Goal: Task Accomplishment & Management: Complete application form

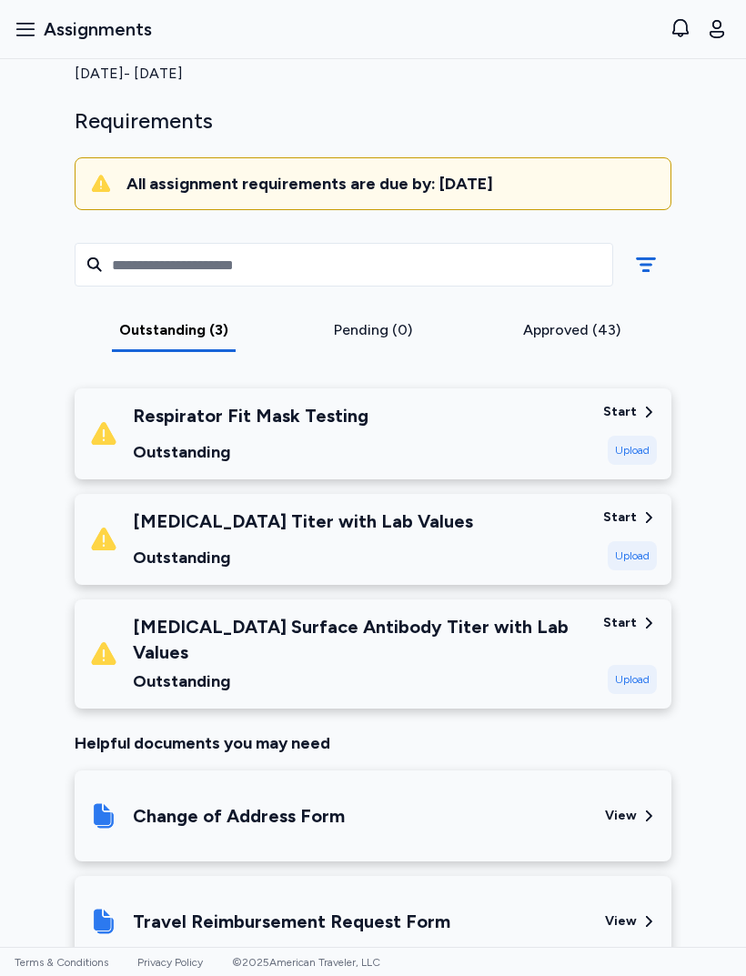
scroll to position [87, 0]
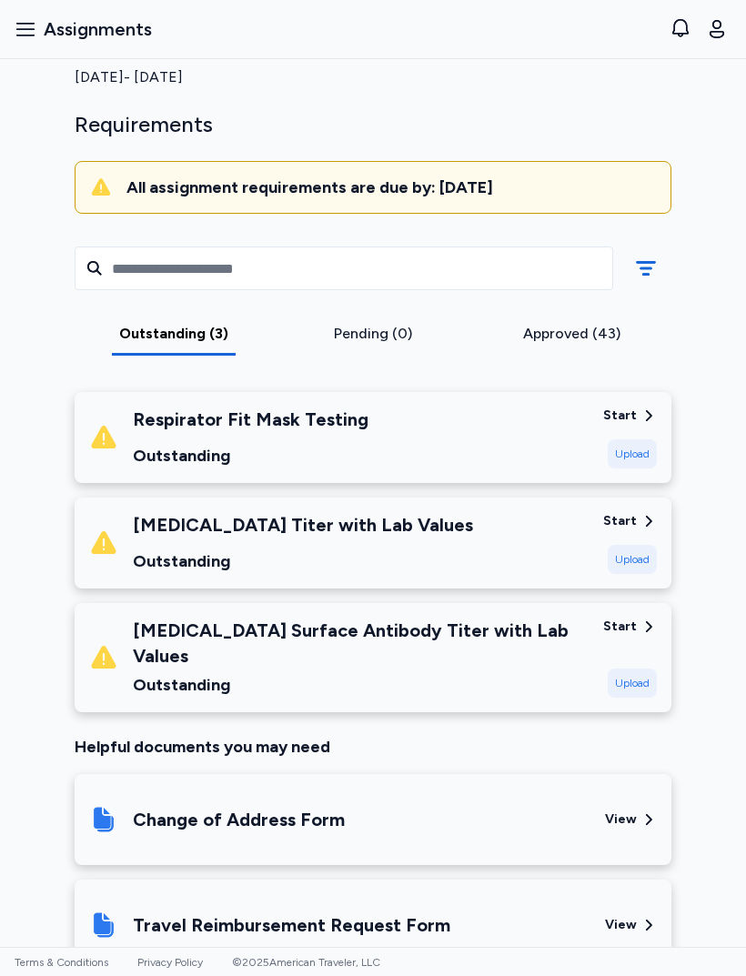
click at [490, 560] on div "Varicella Titer with Lab Values Outstanding" at bounding box center [339, 543] width 500 height 62
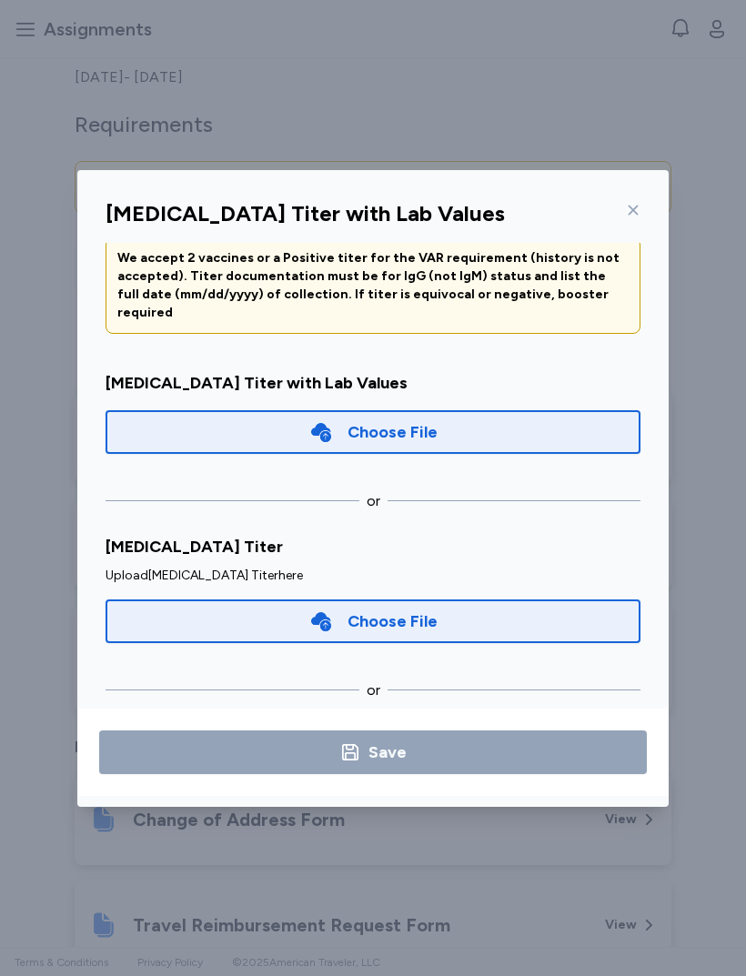
scroll to position [92, 0]
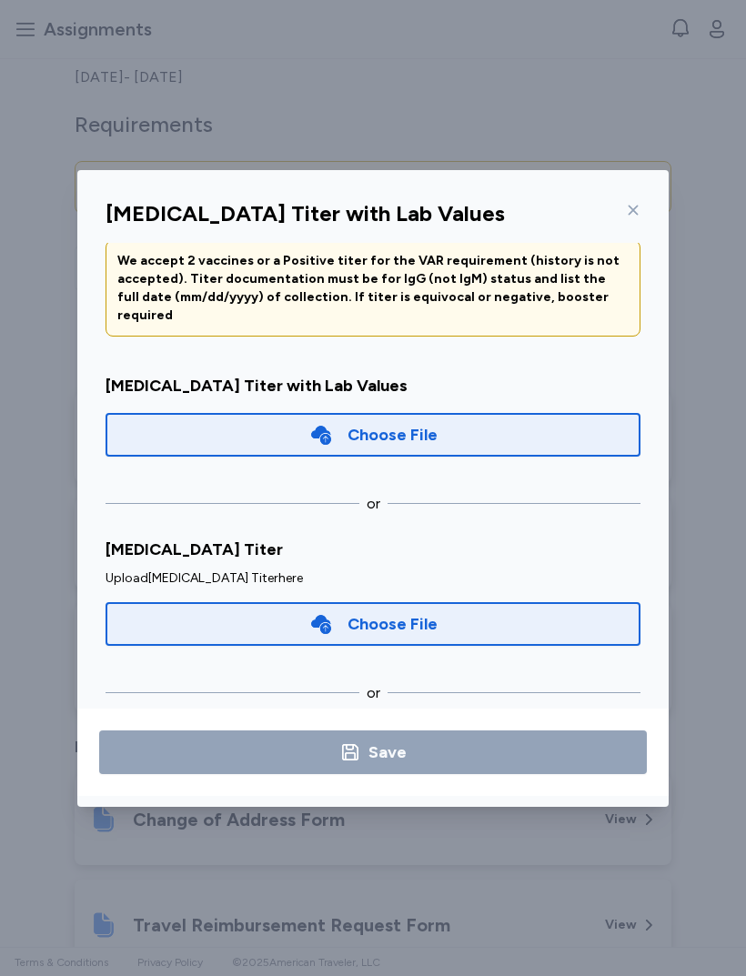
click at [471, 413] on div "Choose File" at bounding box center [373, 435] width 535 height 44
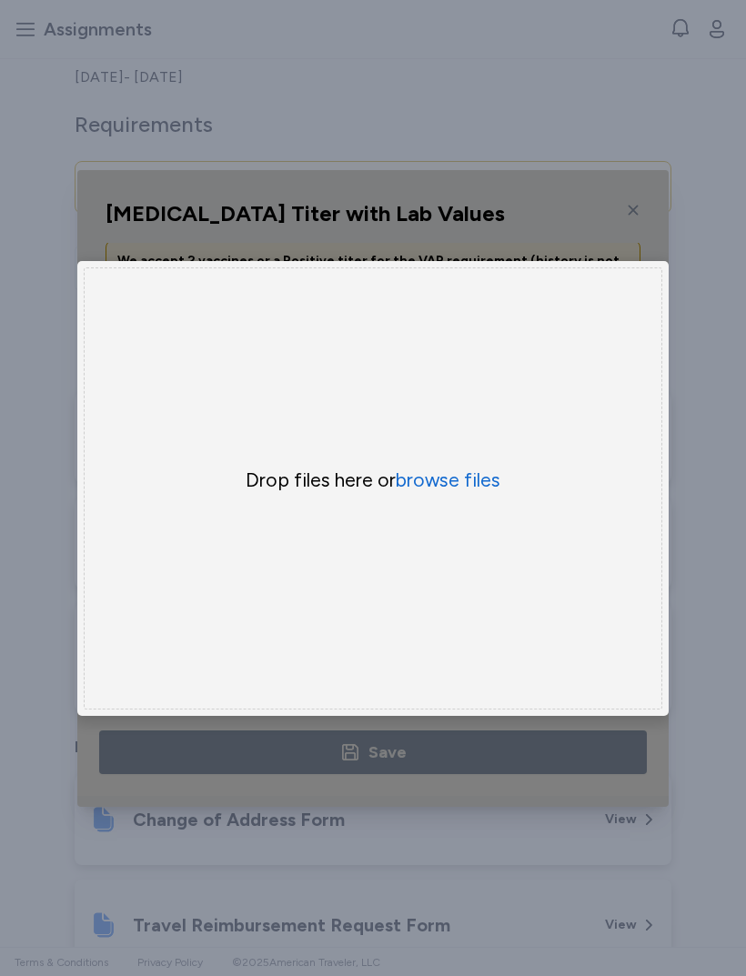
click at [467, 471] on button "browse files" at bounding box center [448, 480] width 105 height 25
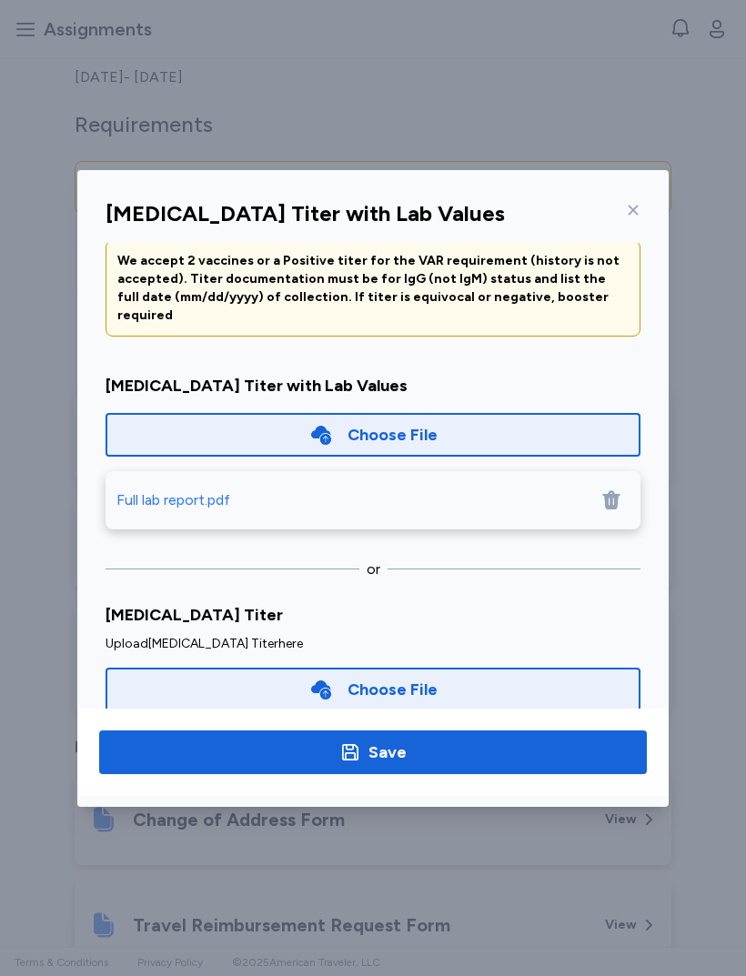
click at [429, 735] on button "Save" at bounding box center [373, 753] width 548 height 44
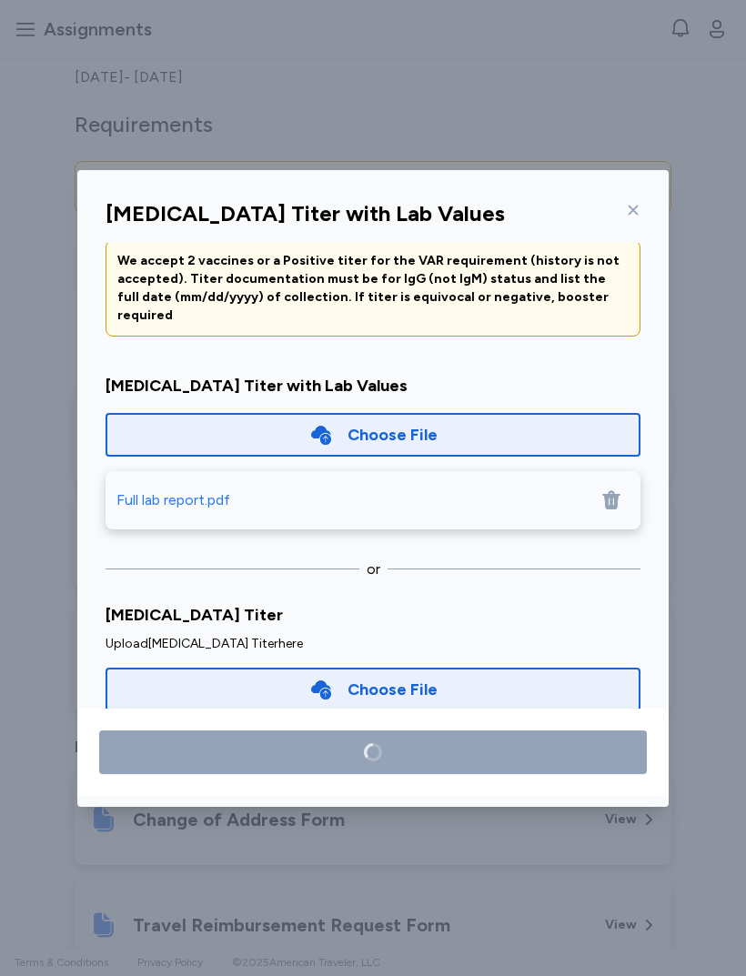
scroll to position [0, 0]
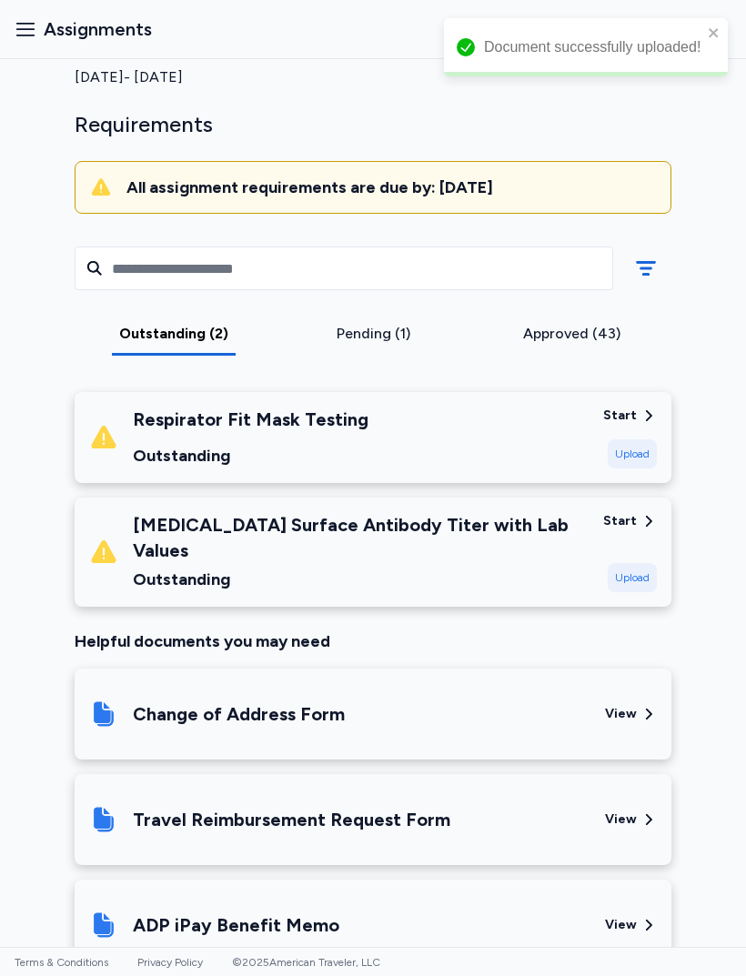
click at [521, 567] on div "Outstanding" at bounding box center [361, 579] width 456 height 25
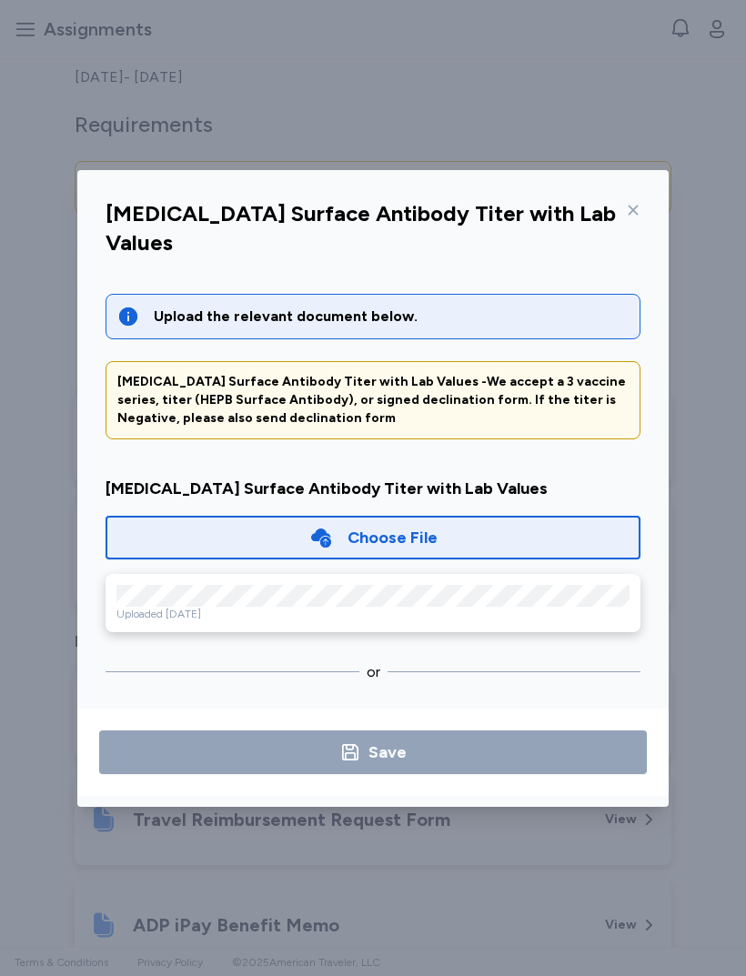
click at [478, 516] on div "Choose File" at bounding box center [373, 538] width 535 height 44
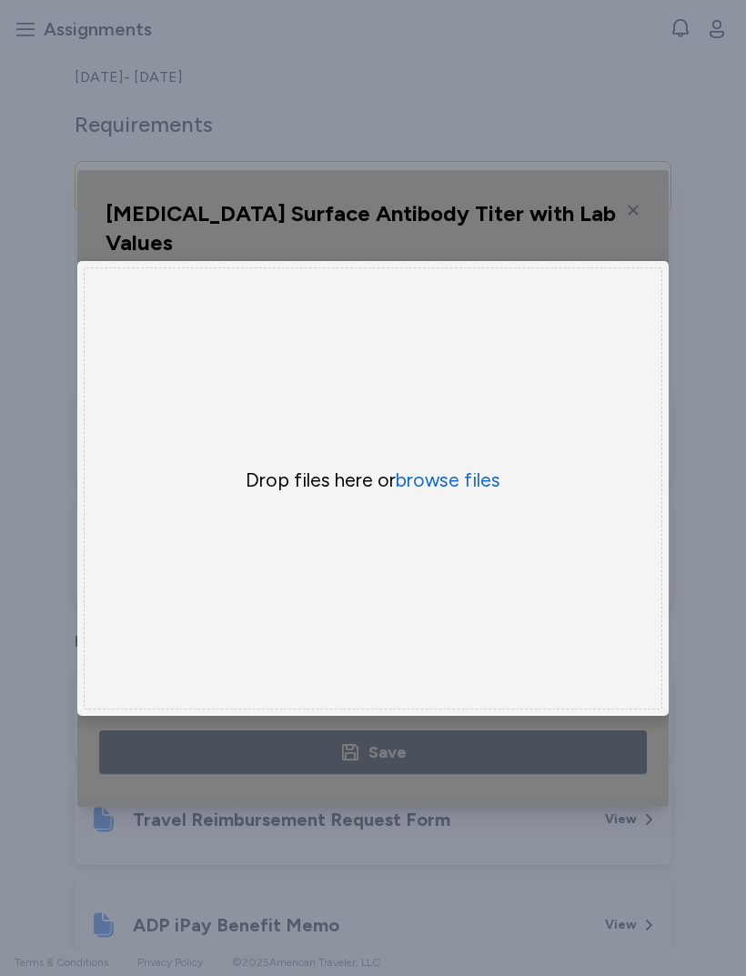
click at [463, 472] on button "browse files" at bounding box center [448, 480] width 105 height 25
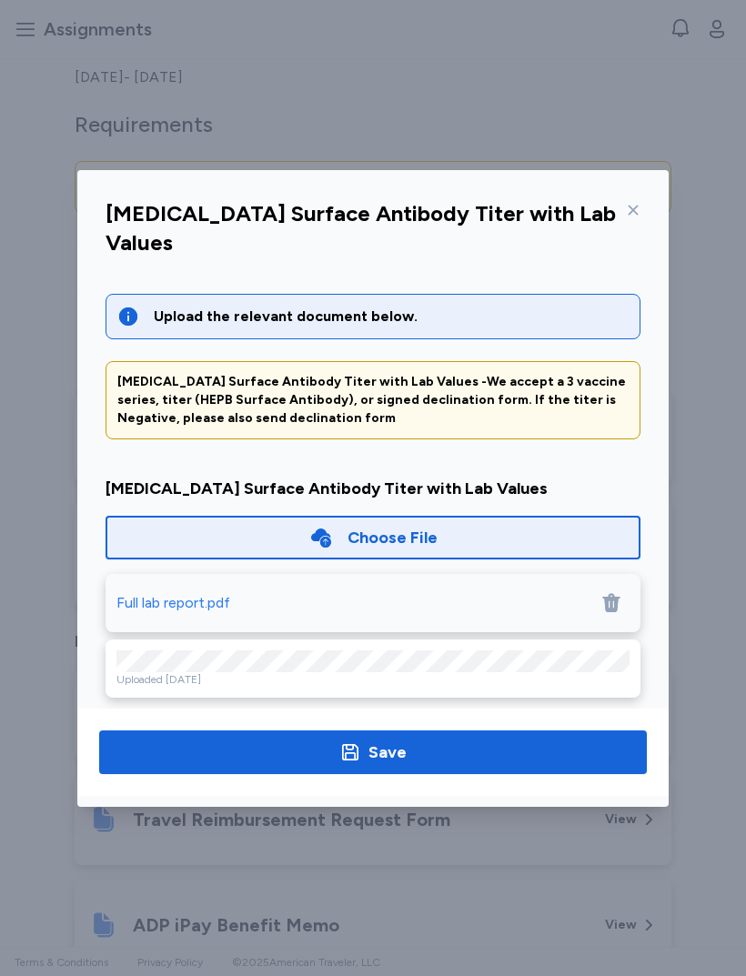
click at [494, 756] on span "Save" at bounding box center [373, 752] width 519 height 25
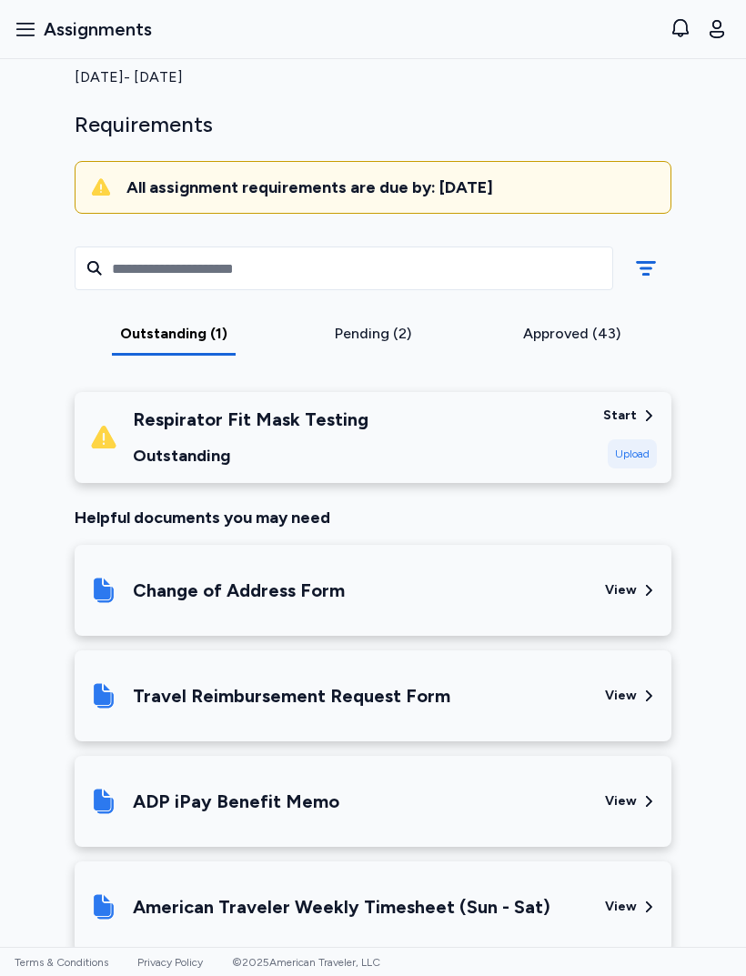
click at [638, 451] on div "Upload" at bounding box center [632, 454] width 49 height 29
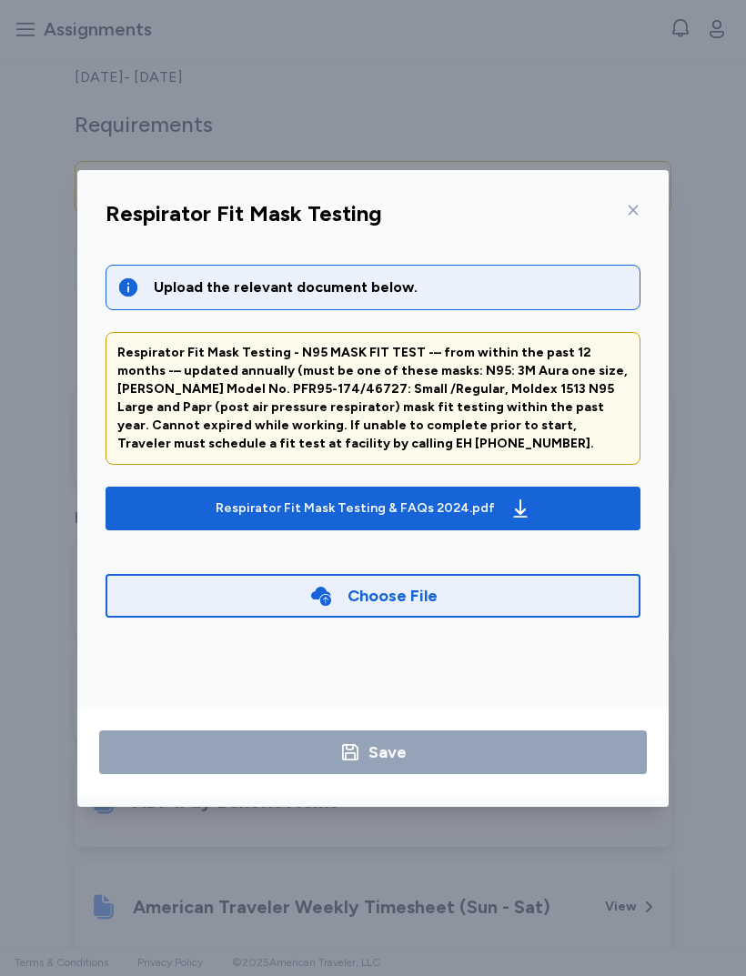
click at [430, 597] on div "Choose File" at bounding box center [393, 595] width 90 height 25
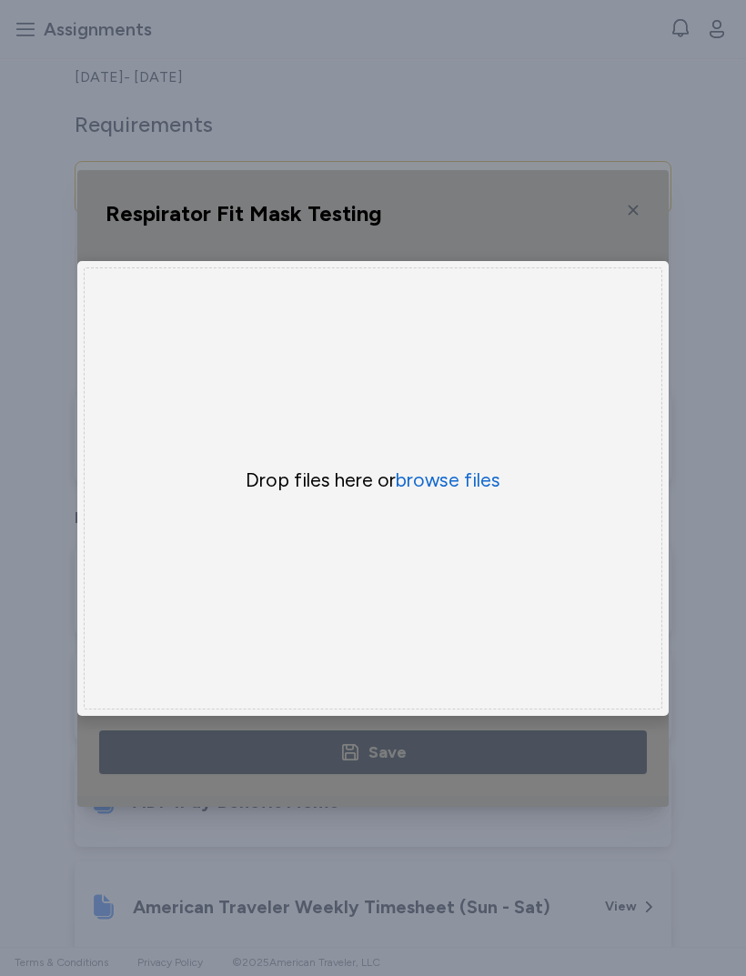
click at [481, 489] on button "browse files" at bounding box center [448, 480] width 105 height 25
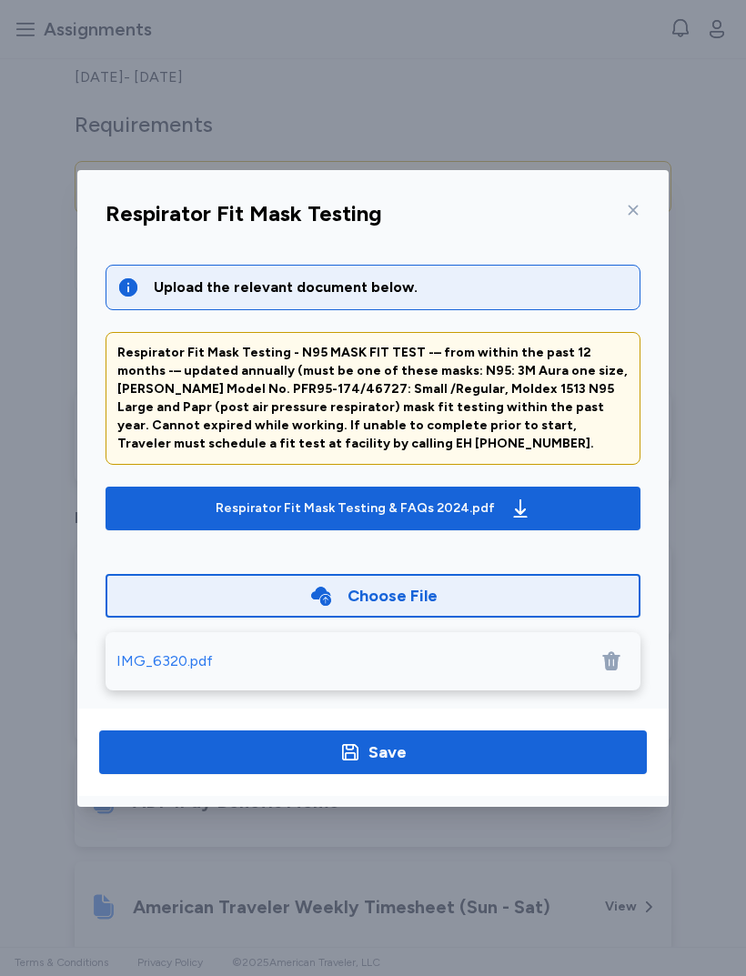
click at [491, 747] on span "Save" at bounding box center [373, 752] width 519 height 25
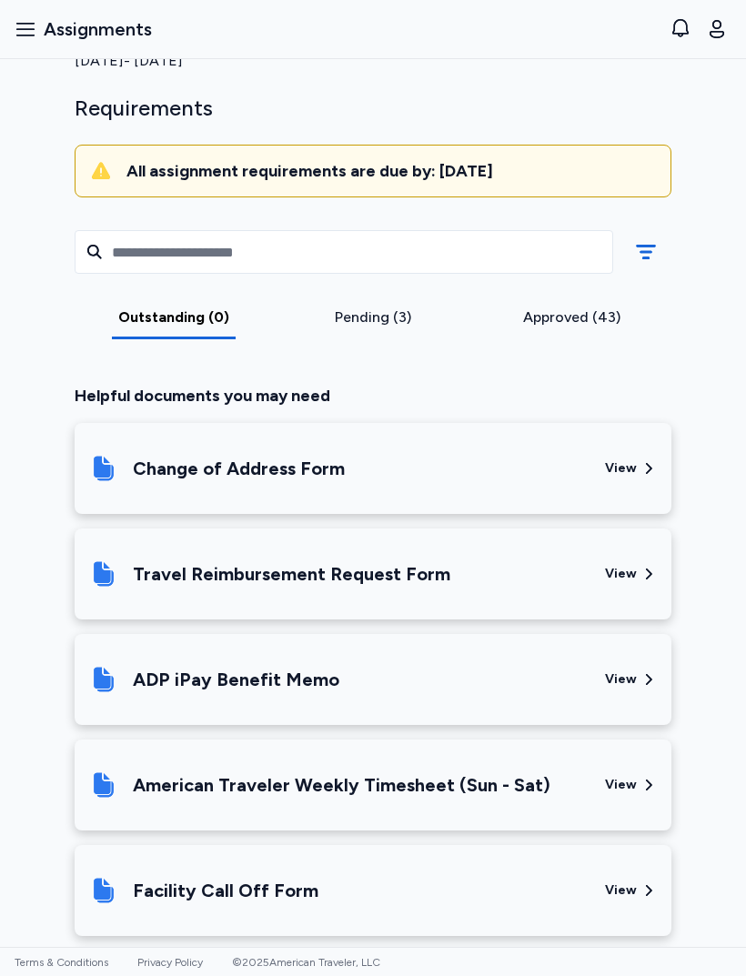
scroll to position [106, 0]
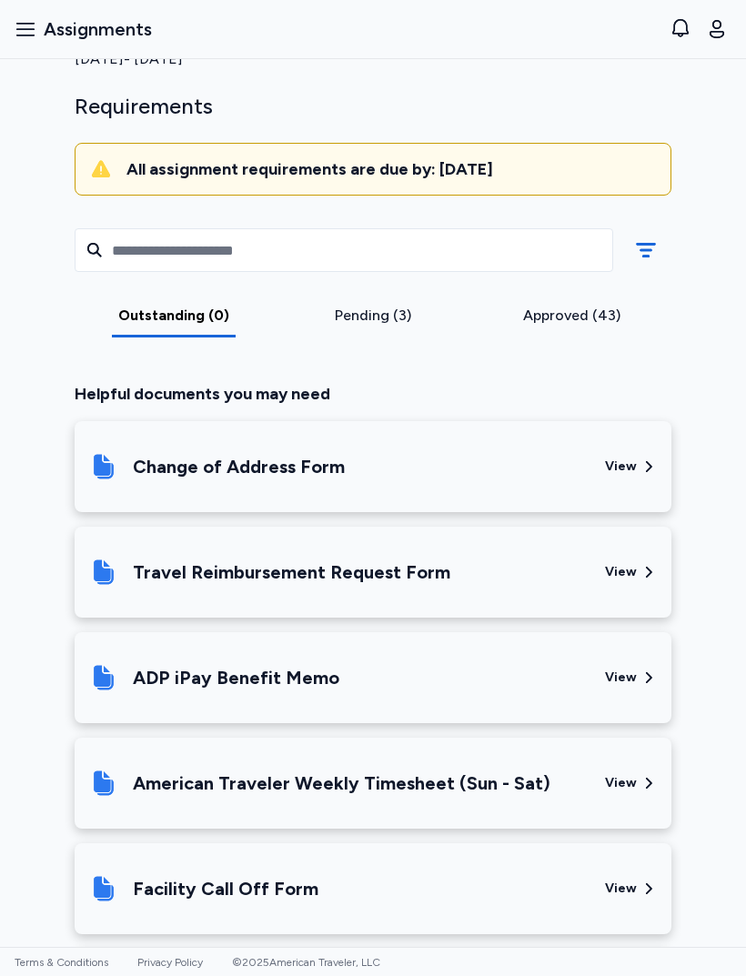
click at [483, 570] on div "Travel Reimbursement Request Form" at bounding box center [339, 572] width 501 height 62
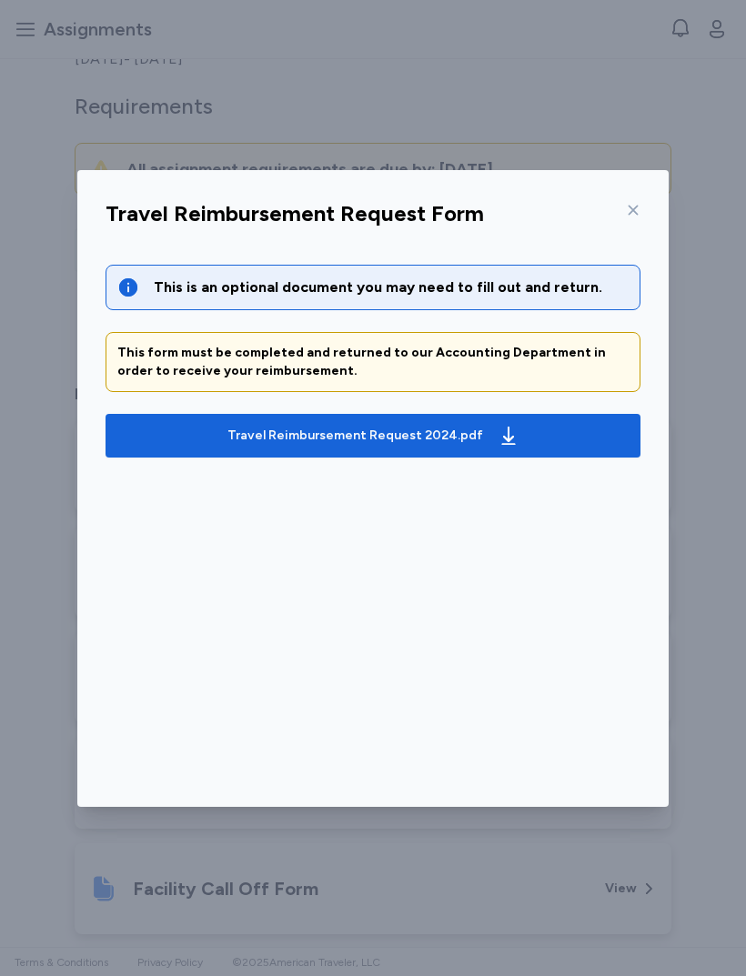
click at [639, 196] on div at bounding box center [630, 210] width 22 height 29
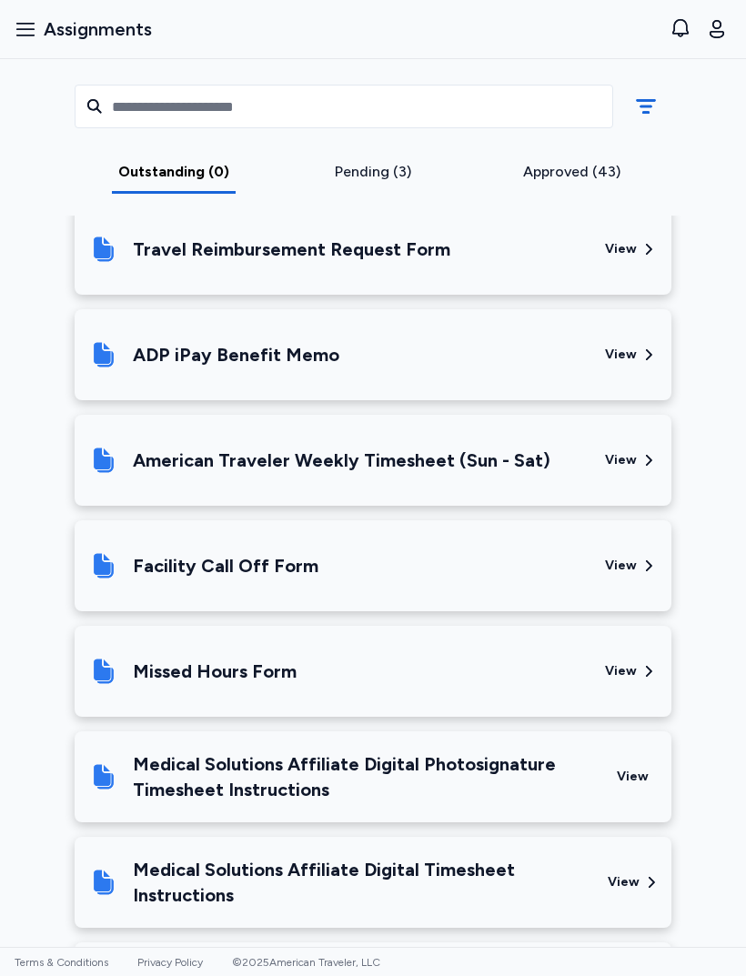
scroll to position [430, 0]
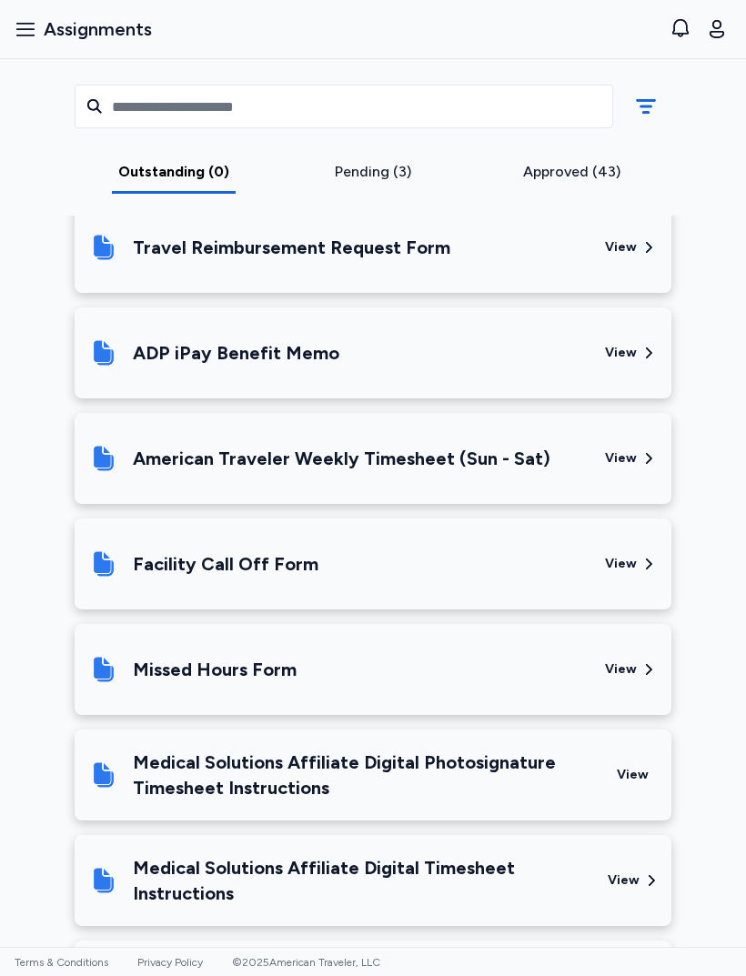
click at [506, 461] on div "American Traveler Weekly Timesheet (Sun - Sat)" at bounding box center [342, 458] width 418 height 25
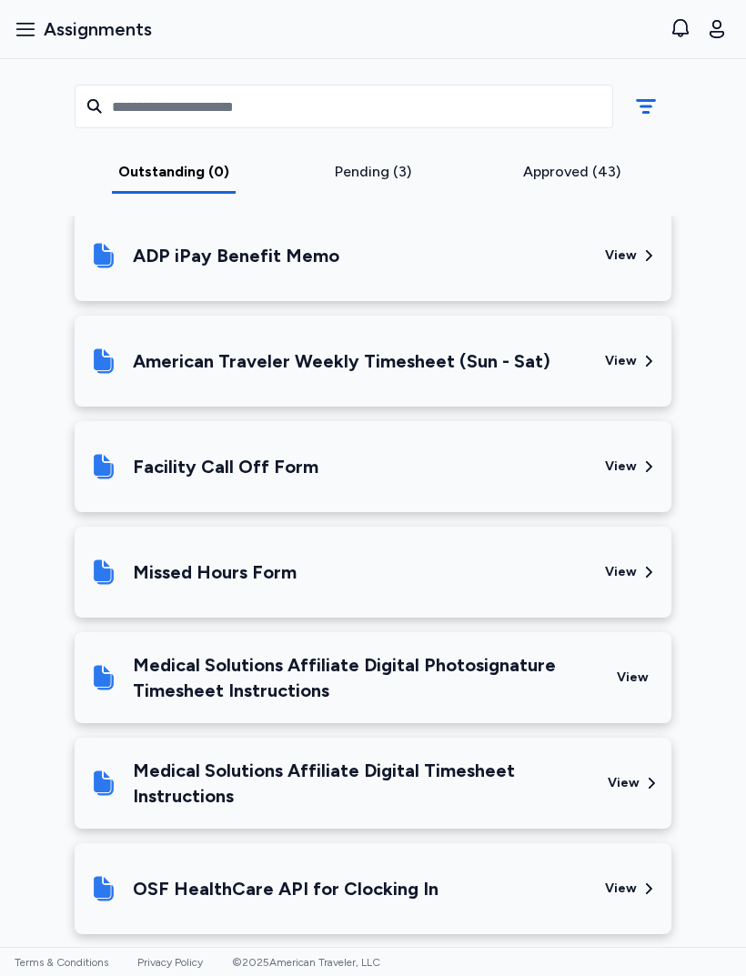
scroll to position [527, 0]
click at [513, 363] on div "American Traveler Weekly Timesheet (Sun - Sat)" at bounding box center [342, 361] width 418 height 25
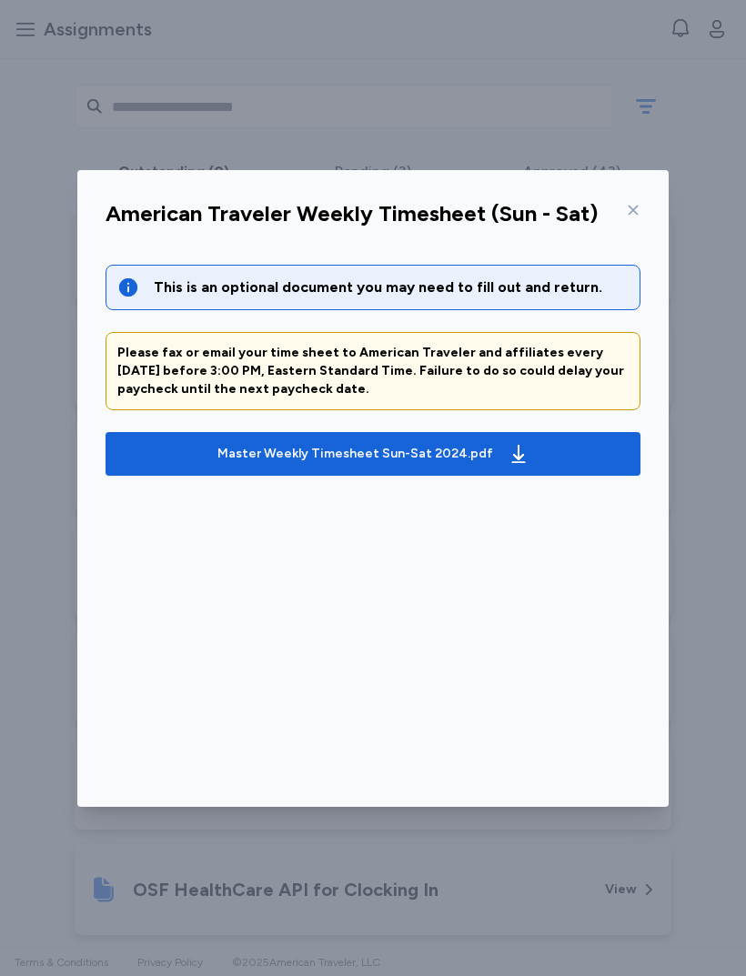
click at [510, 462] on icon "button" at bounding box center [519, 454] width 22 height 22
click at [640, 196] on div at bounding box center [630, 210] width 22 height 29
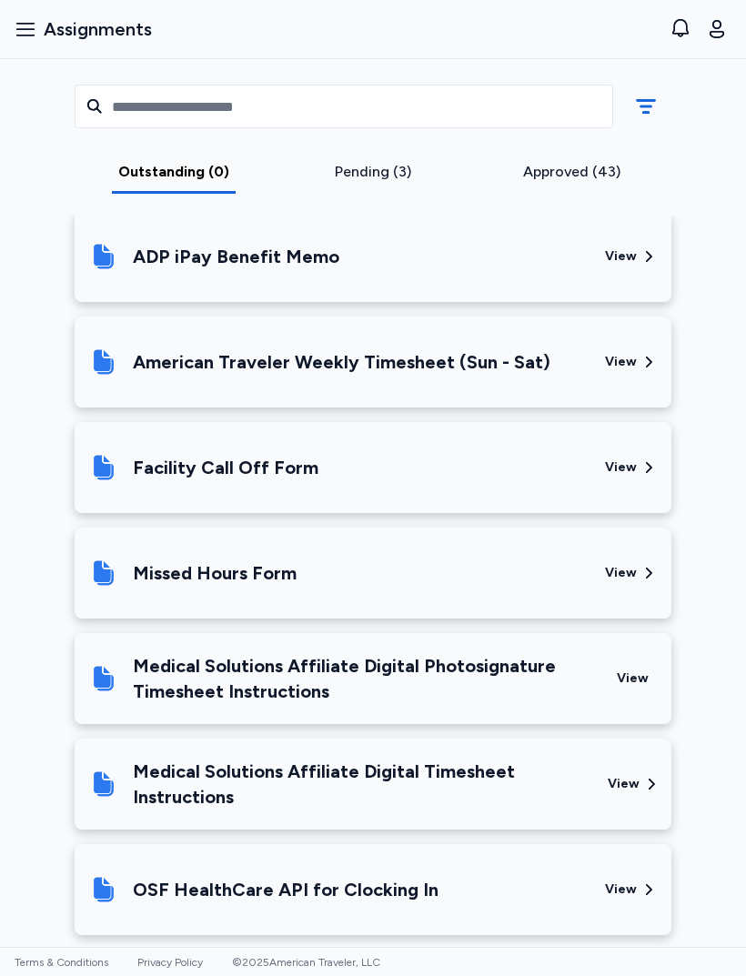
click at [703, 458] on div "OSF HealthCare Divine Mercy Continuing Care Hospital [DATE] - [DATE] Requiremen…" at bounding box center [373, 277] width 746 height 1403
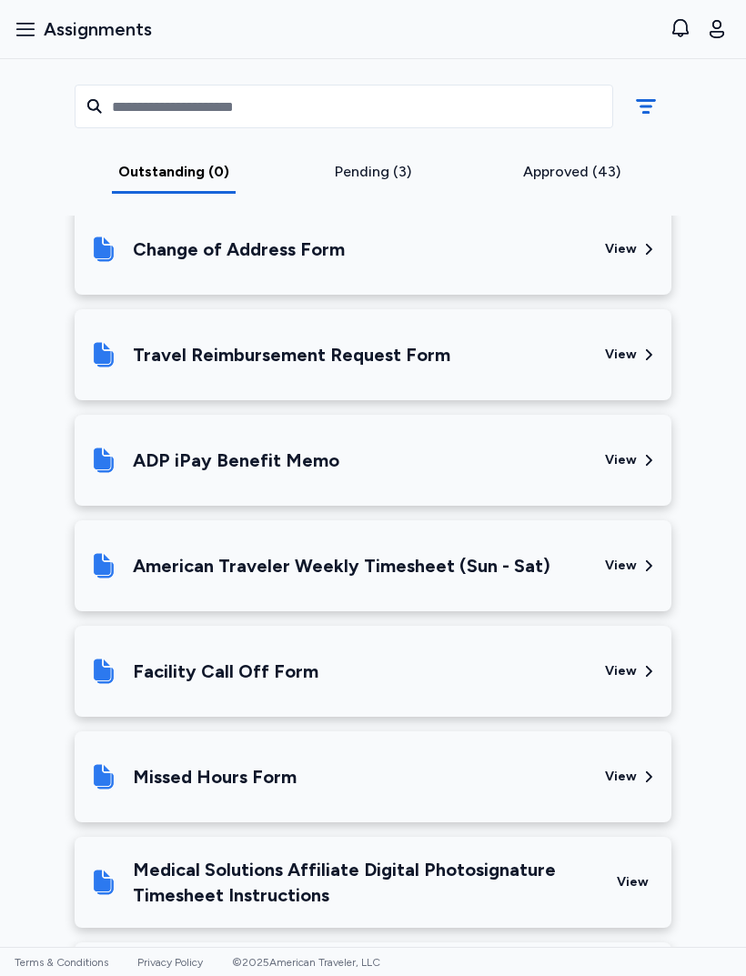
scroll to position [304, 0]
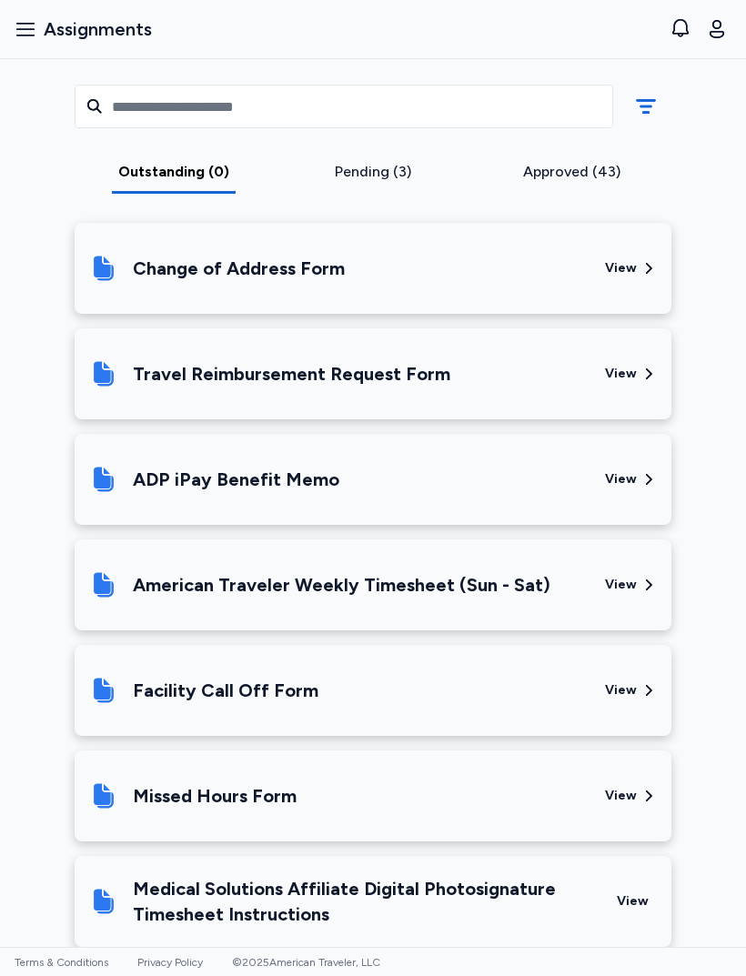
click at [480, 468] on div "ADP iPay Benefit Memo" at bounding box center [339, 480] width 501 height 62
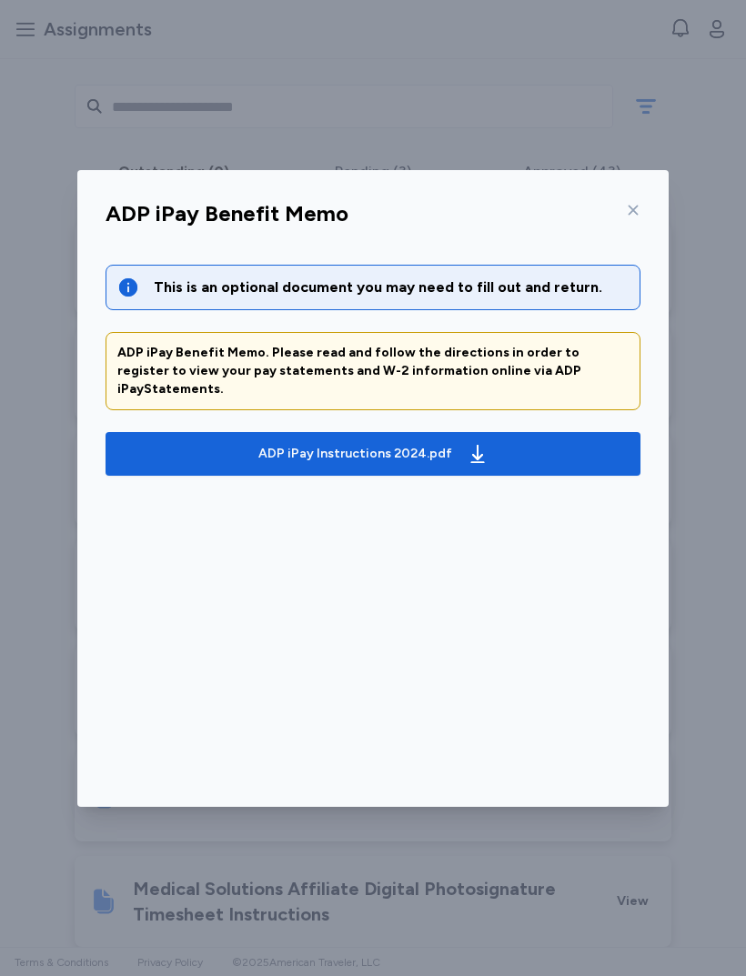
click at [504, 440] on span "ADP iPay Instructions 2024.pdf" at bounding box center [373, 454] width 506 height 29
click at [627, 210] on icon at bounding box center [633, 210] width 15 height 15
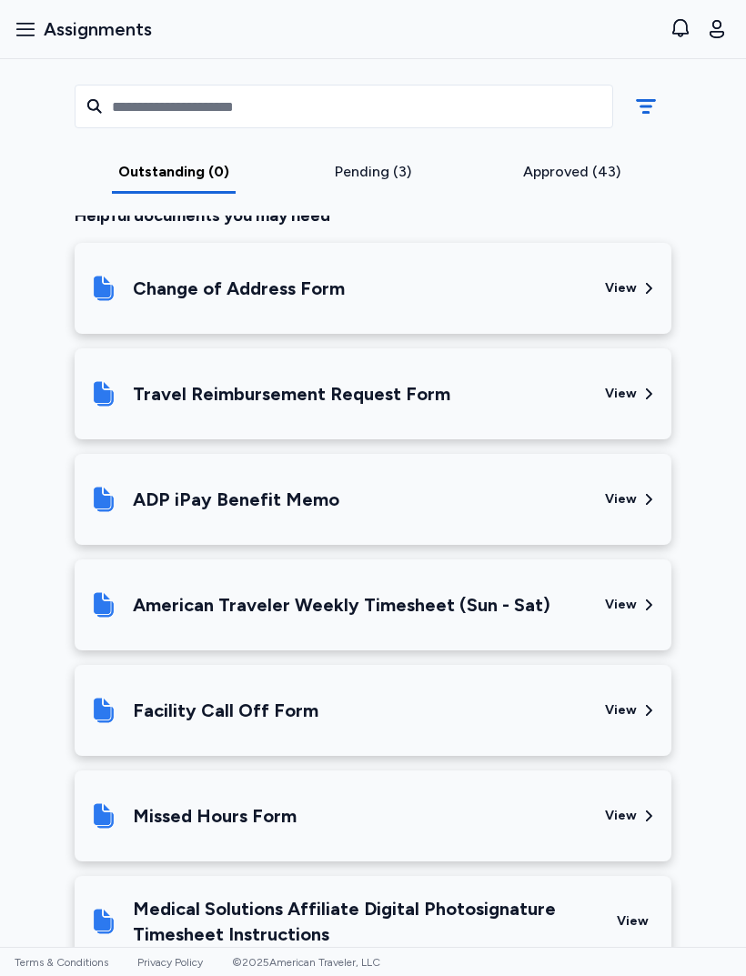
scroll to position [286, 0]
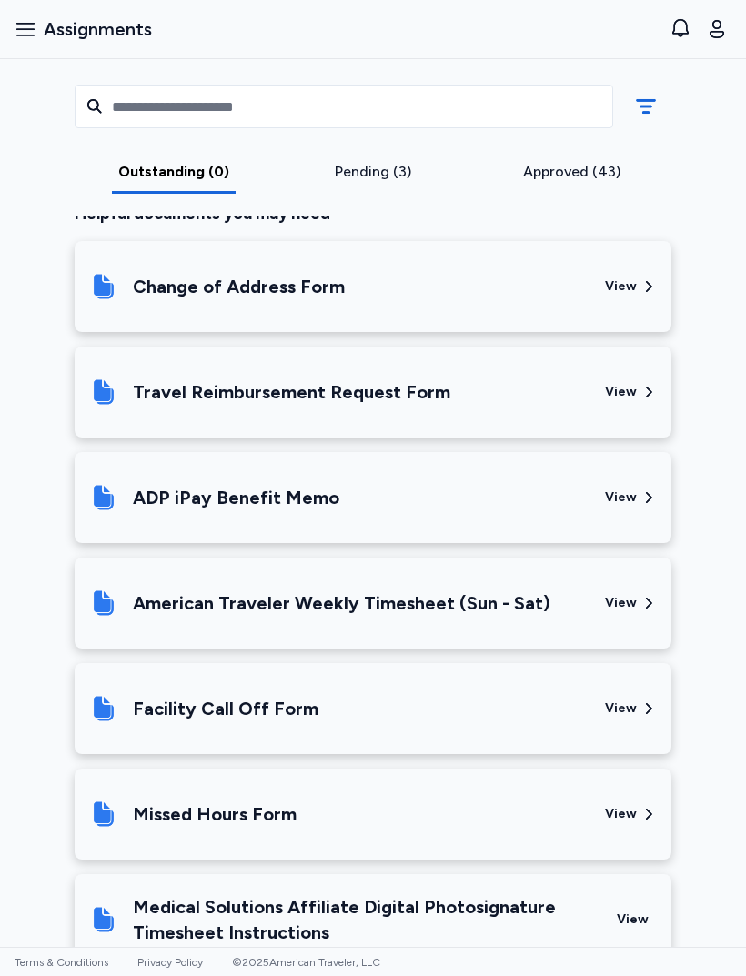
click at [551, 393] on div "Travel Reimbursement Request Form" at bounding box center [339, 392] width 501 height 62
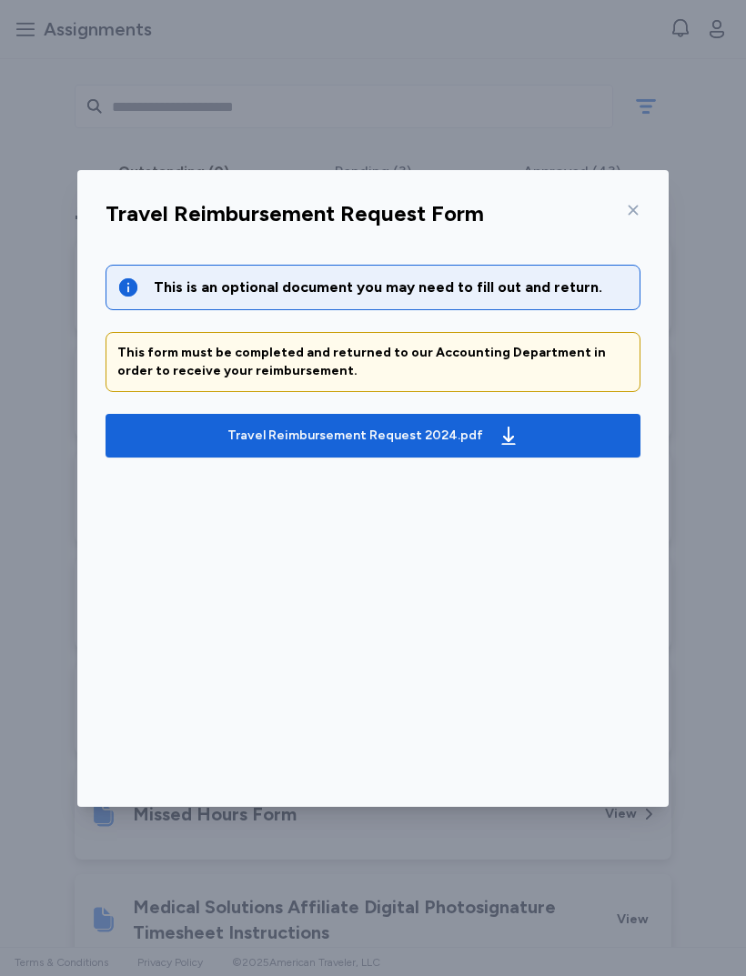
click at [538, 444] on span "Travel Reimbursement Request 2024.pdf" at bounding box center [373, 435] width 506 height 29
